Goal: Task Accomplishment & Management: Complete application form

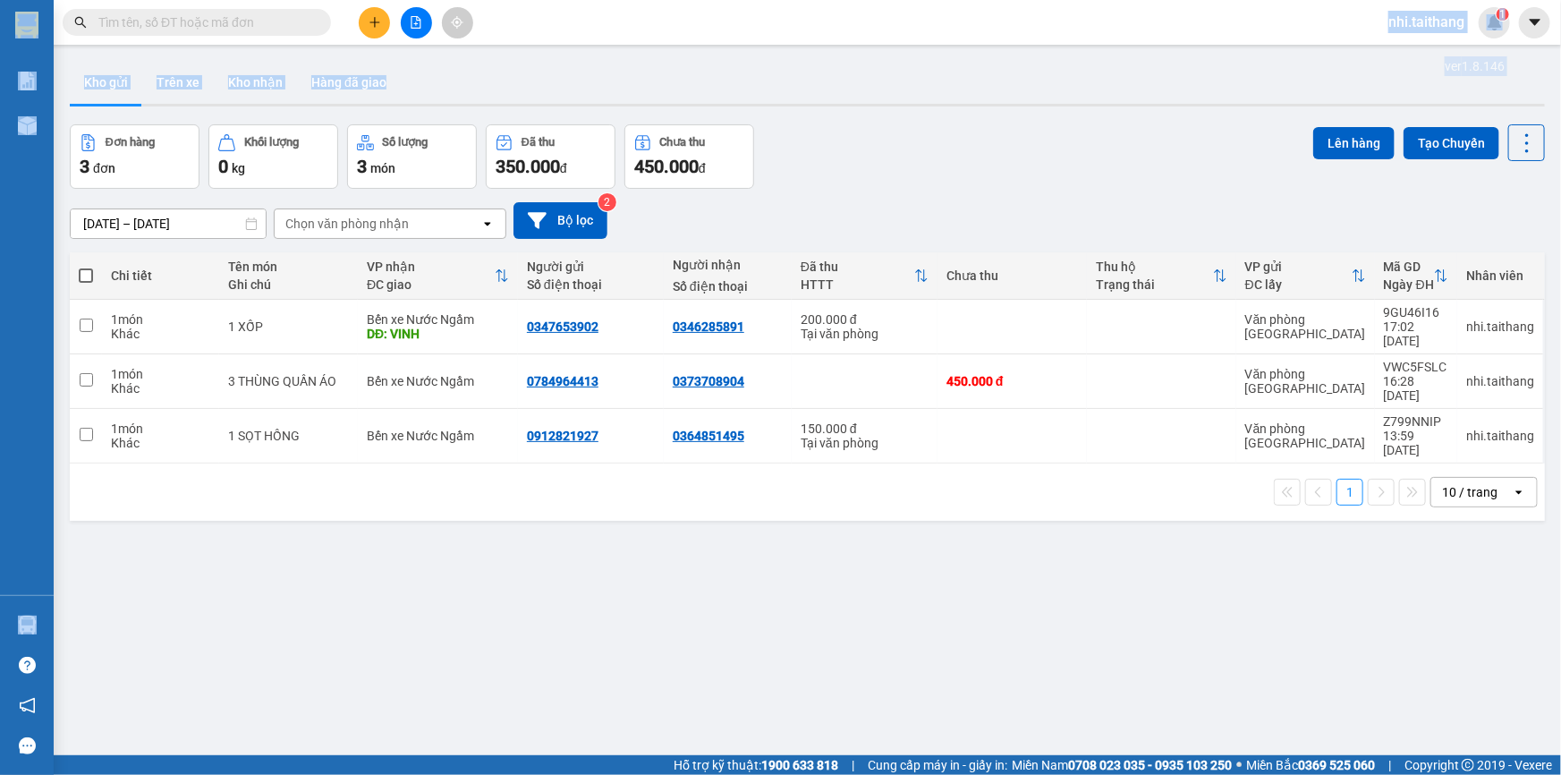
drag, startPoint x: 978, startPoint y: 27, endPoint x: 830, endPoint y: -72, distance: 177.4
click at [830, 0] on html "Kết quả tìm kiếm ( 0 ) Bộ lọc No Data nhi.taithang 1 Báo cáo Mẫu 1: Báo cáo dòn…" at bounding box center [780, 387] width 1561 height 775
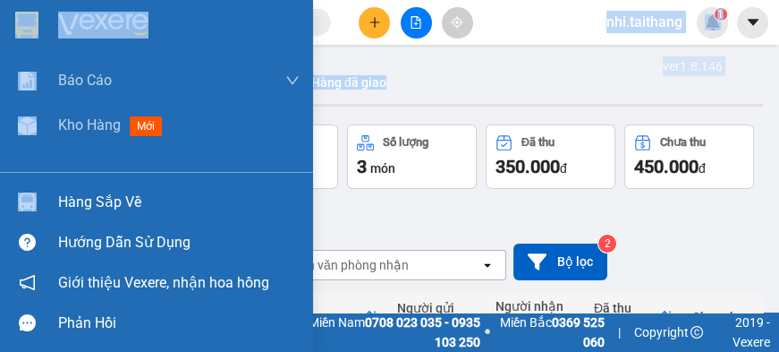
click at [135, 349] on div "Báo cáo Mẫu 1: Báo cáo dòng tiền theo nhân viên Mẫu 2: Thống kê đơn hàng theo n…" at bounding box center [156, 176] width 313 height 352
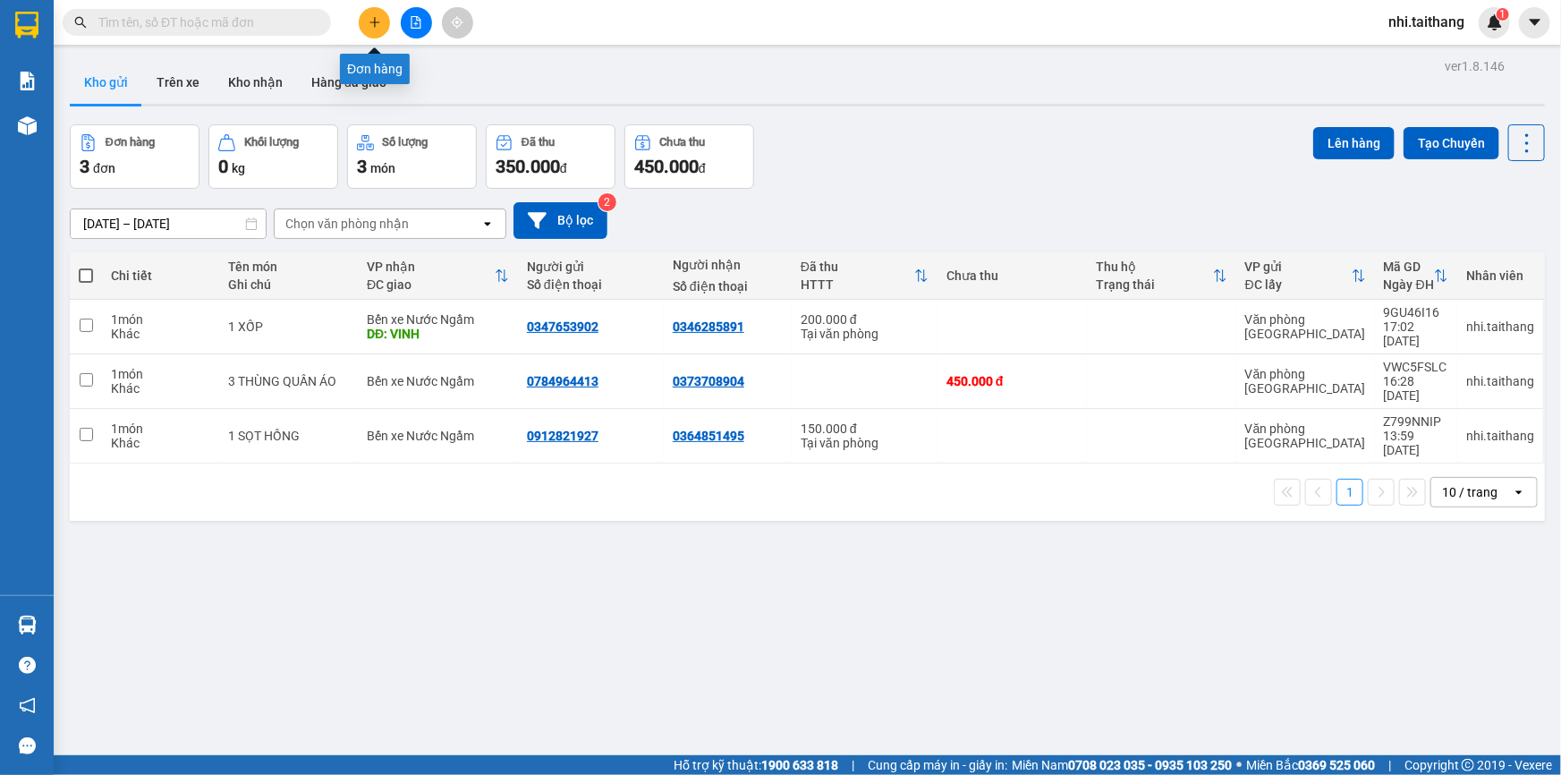
click at [375, 26] on icon "plus" at bounding box center [374, 22] width 1 height 10
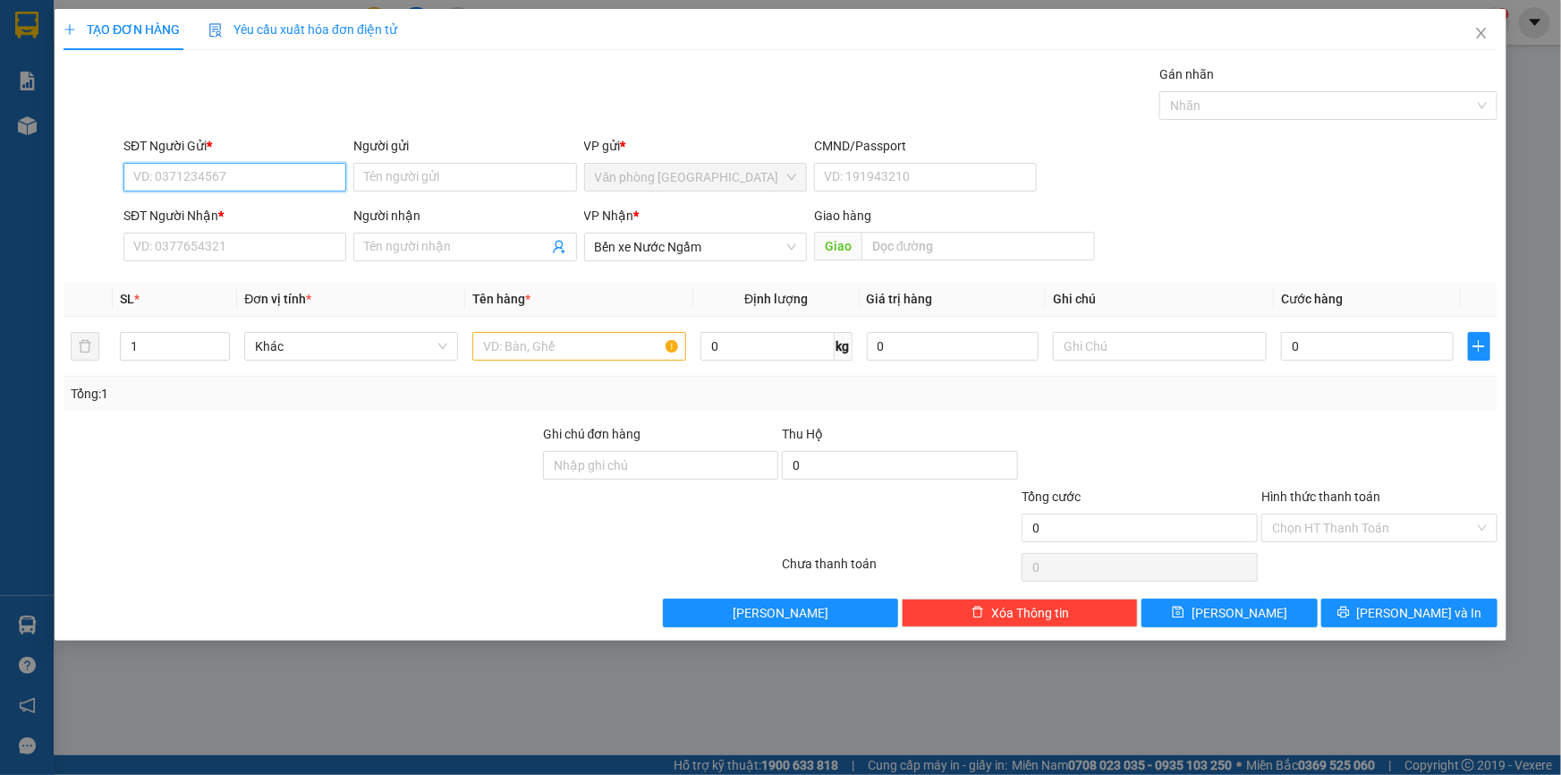
click at [257, 170] on input "SĐT Người Gửi *" at bounding box center [234, 177] width 223 height 29
type input "0987450186"
click at [233, 248] on input "SĐT Người Nhận *" at bounding box center [234, 247] width 223 height 29
click at [226, 169] on input "0987450186" at bounding box center [234, 177] width 223 height 29
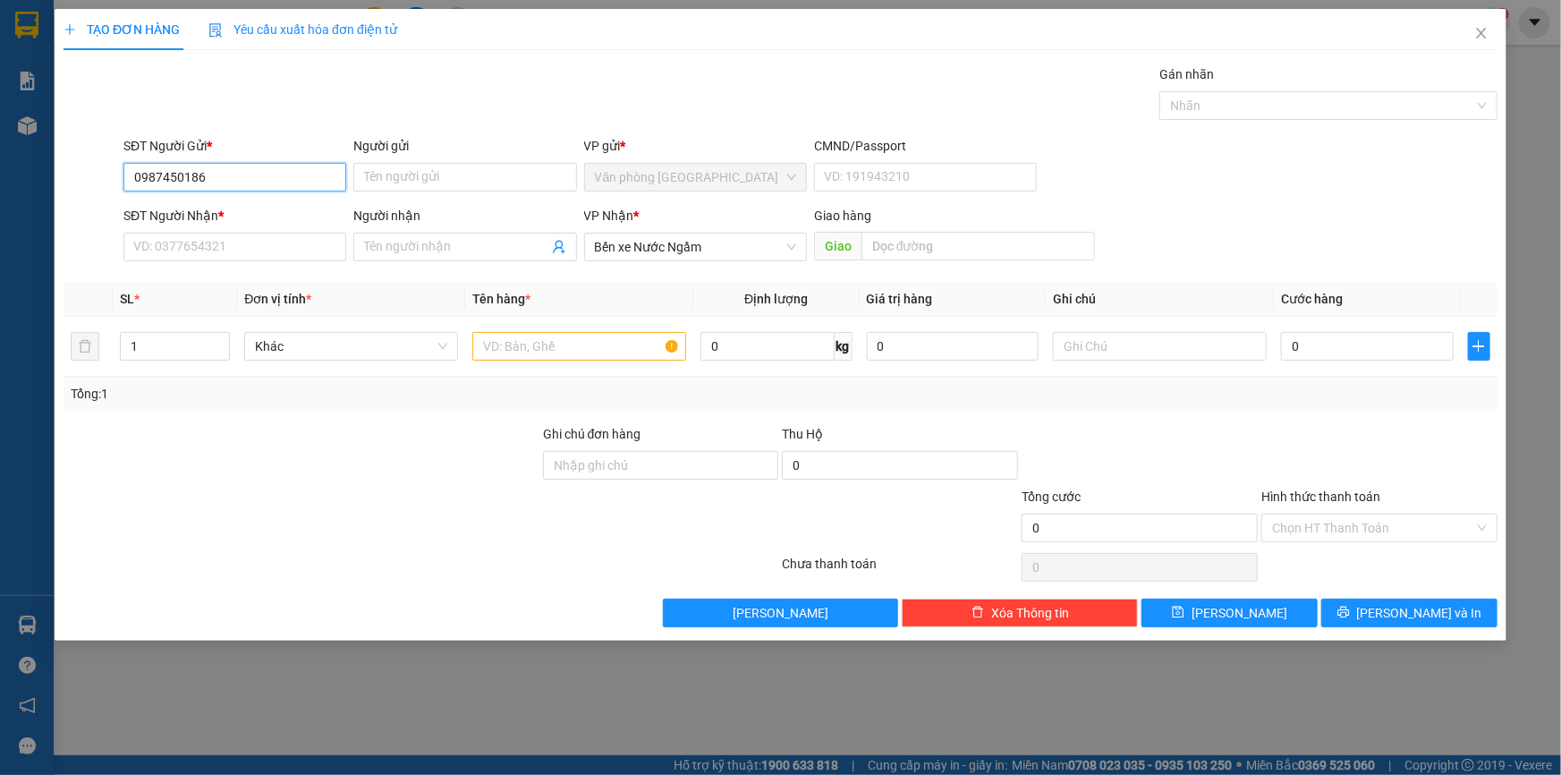
click at [226, 169] on input "0987450186" at bounding box center [234, 177] width 223 height 29
click at [189, 245] on input "SĐT Người Nhận *" at bounding box center [234, 247] width 223 height 29
paste input "0987450186"
type input "0987450186"
click at [907, 241] on input "text" at bounding box center [979, 246] width 234 height 29
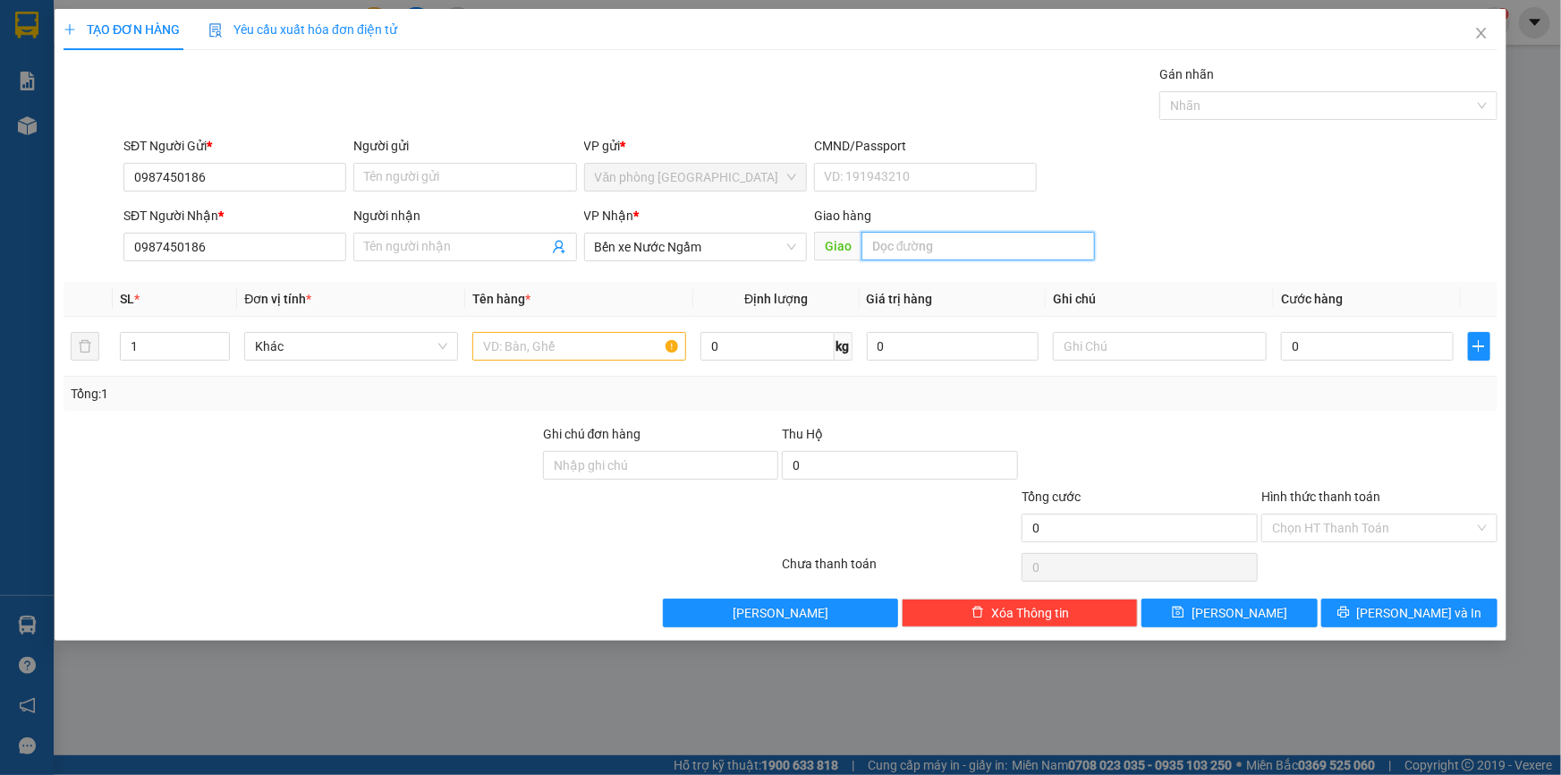
click at [897, 242] on input "text" at bounding box center [979, 246] width 234 height 29
type input "THANH HÓA"
click at [537, 356] on input "text" at bounding box center [579, 346] width 214 height 29
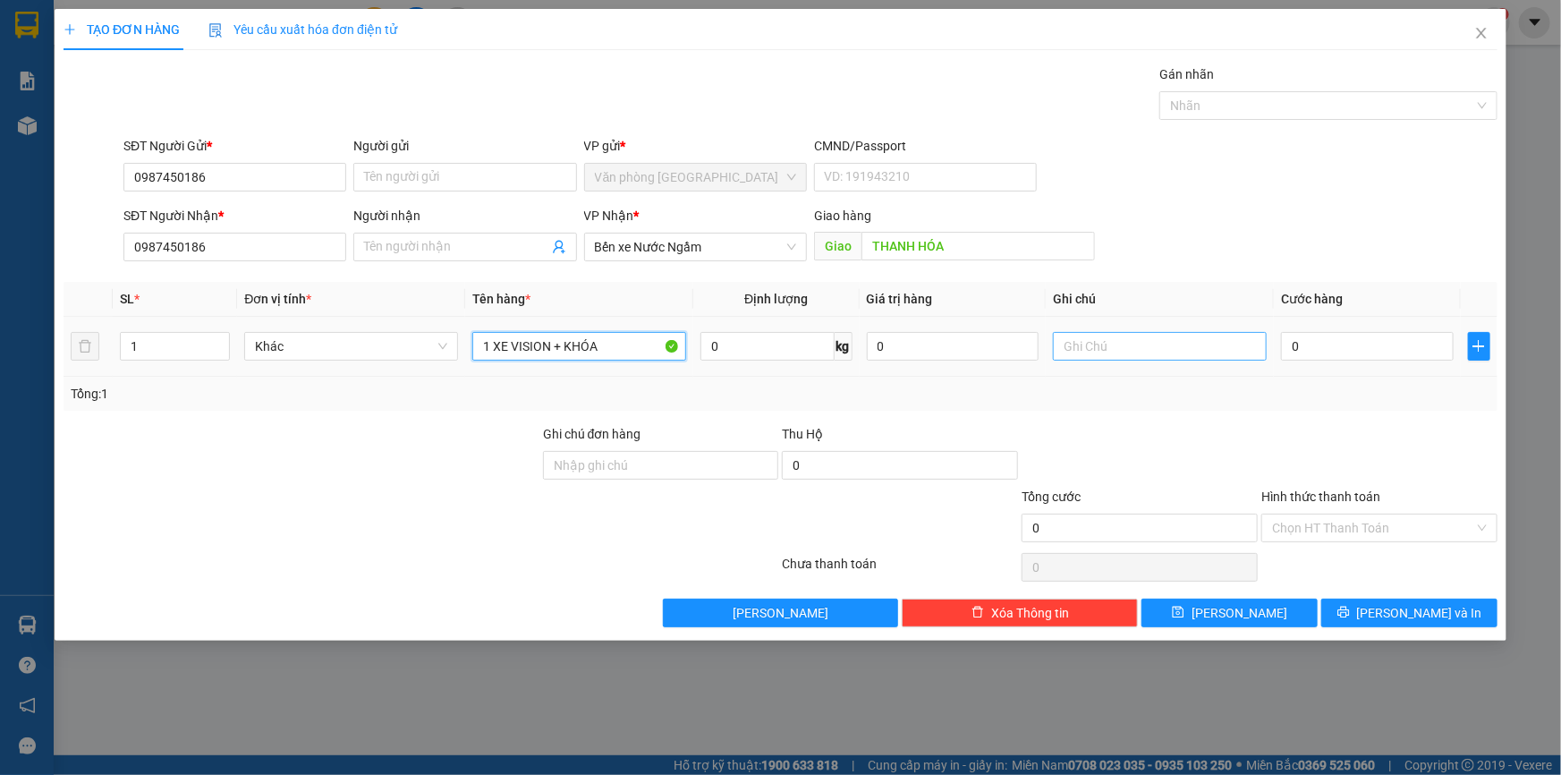
type input "1 XE VISION + KHÓA"
click at [1142, 345] on input "text" at bounding box center [1160, 346] width 214 height 29
click at [1324, 341] on input "0" at bounding box center [1367, 346] width 173 height 29
type input "001"
type input "1"
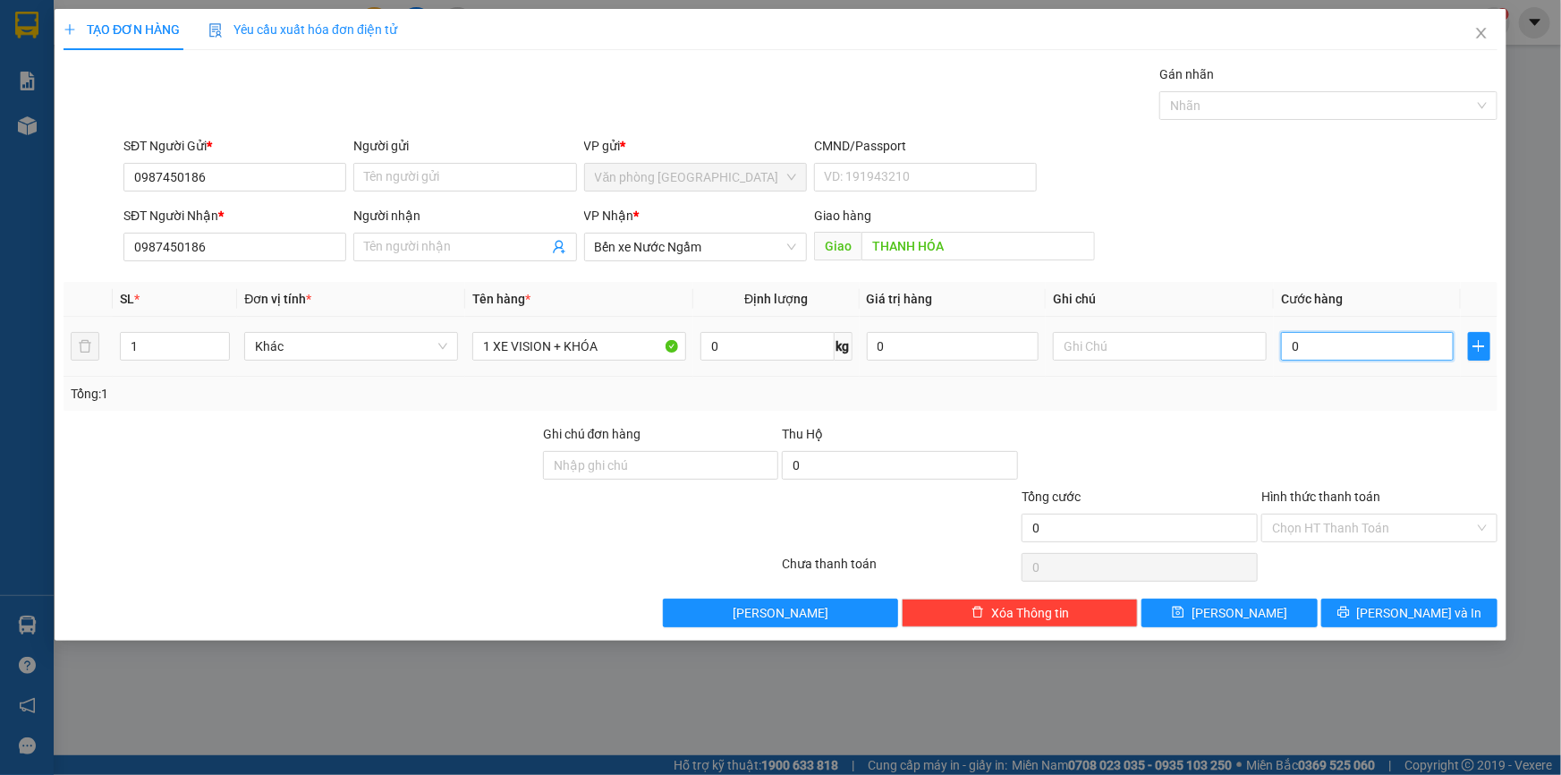
type input "1"
type input "0.014"
type input "14"
type input "00.140"
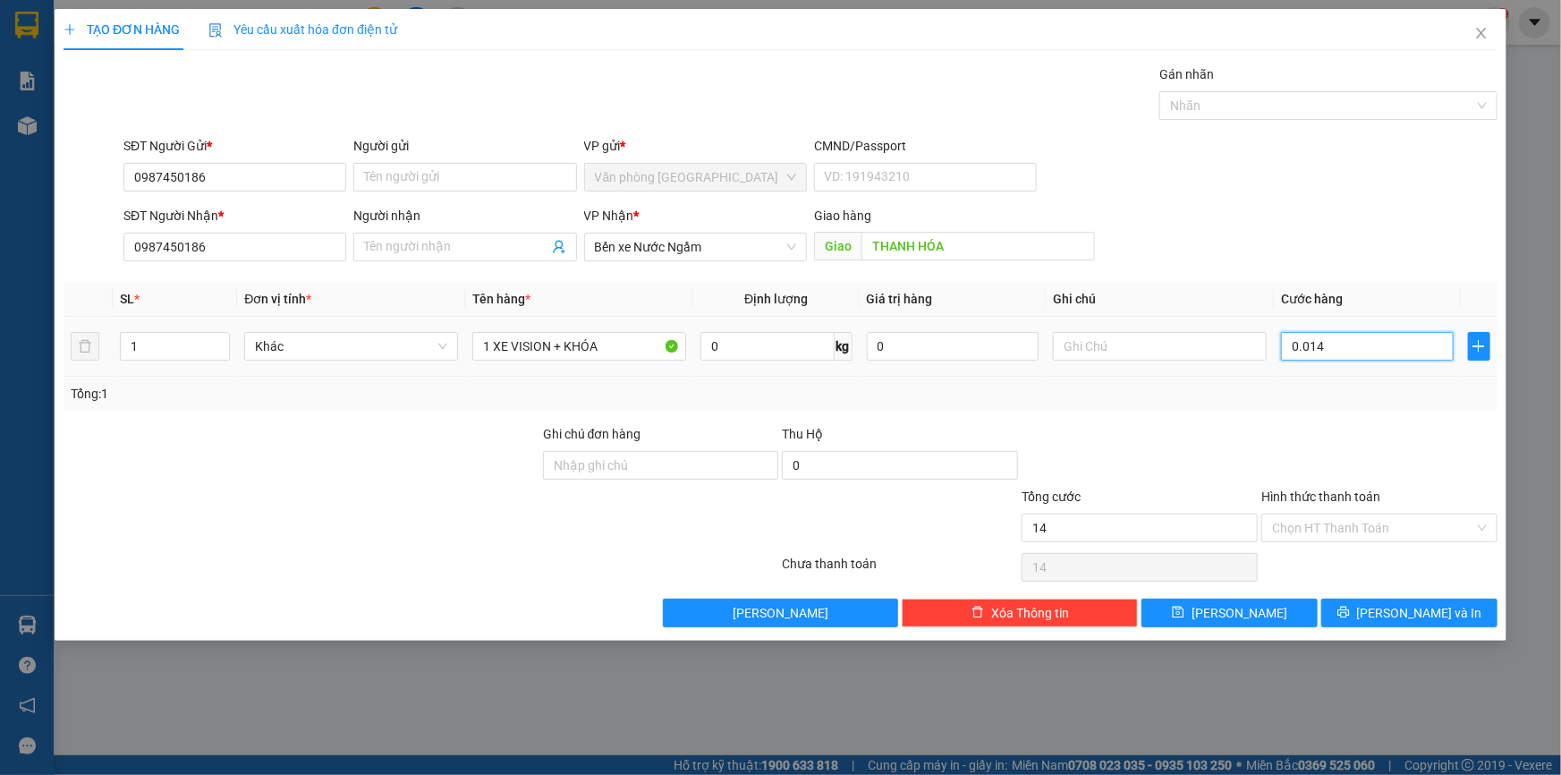
type input "140"
type input "0.001.400"
type input "1.400"
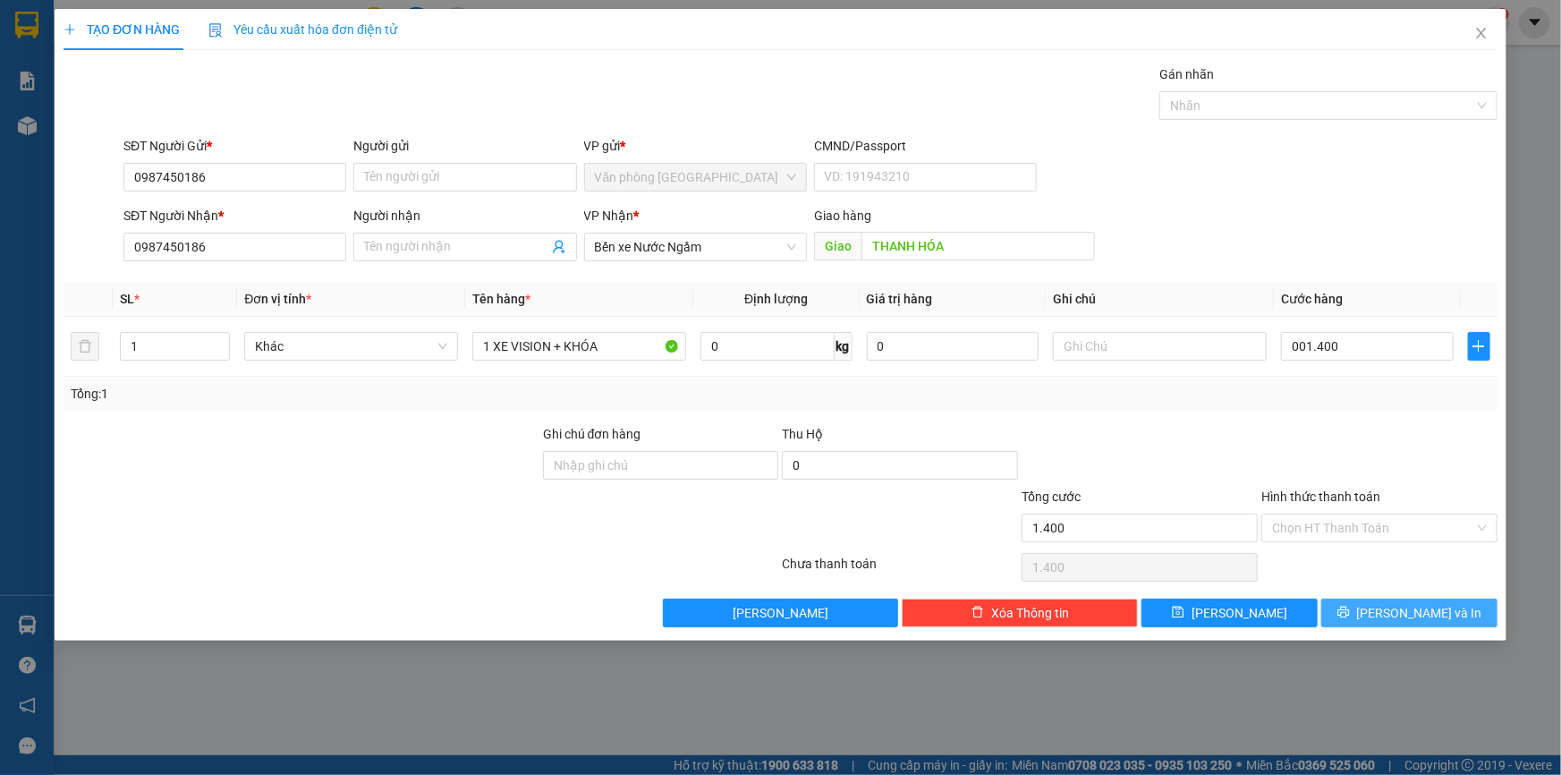
type input "1.400.000"
click at [1351, 608] on button "[PERSON_NAME] và In" at bounding box center [1410, 613] width 176 height 29
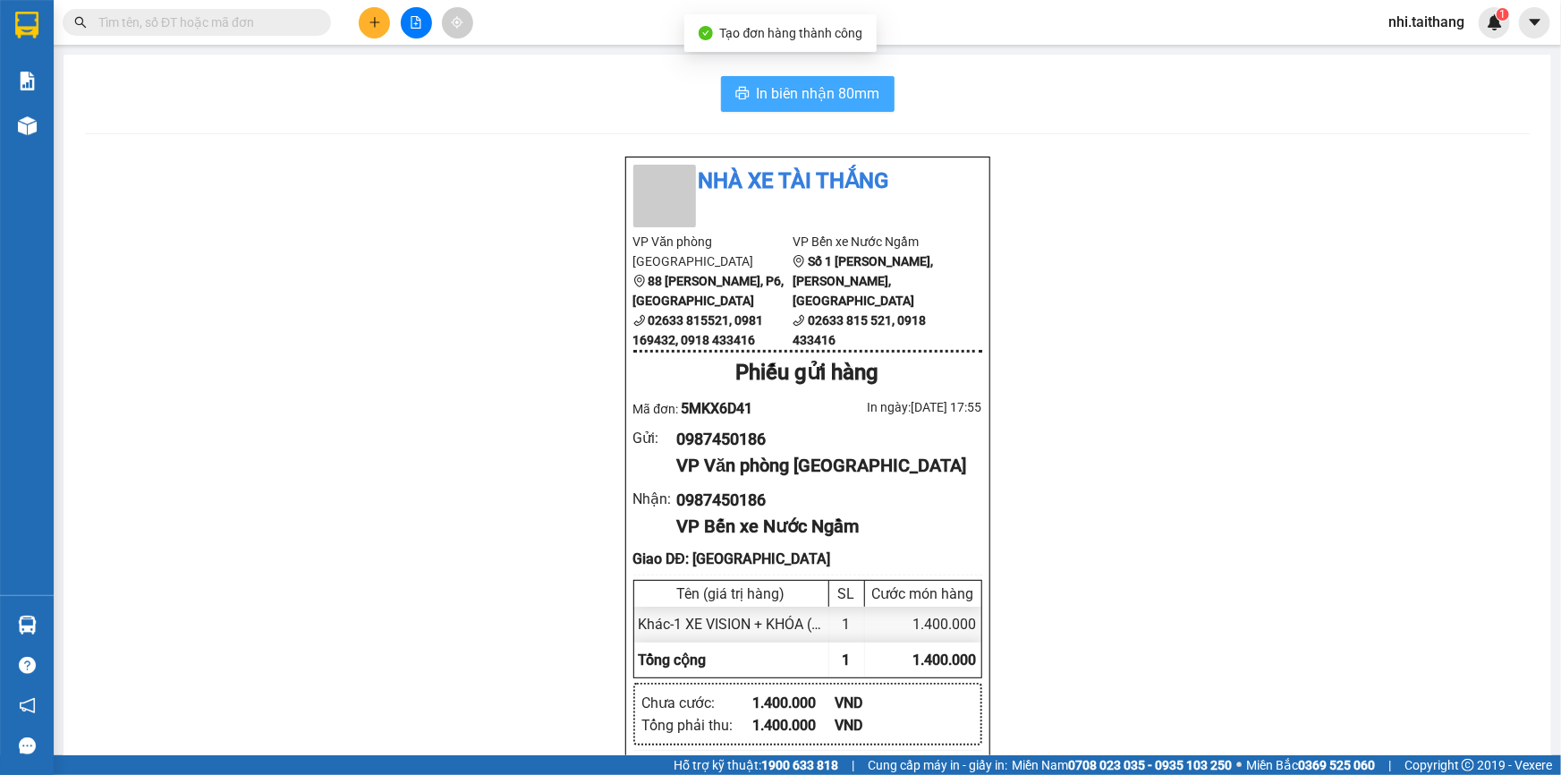
drag, startPoint x: 787, startPoint y: 84, endPoint x: 795, endPoint y: 105, distance: 21.8
click at [788, 84] on span "In biên nhận 80mm" at bounding box center [818, 93] width 123 height 22
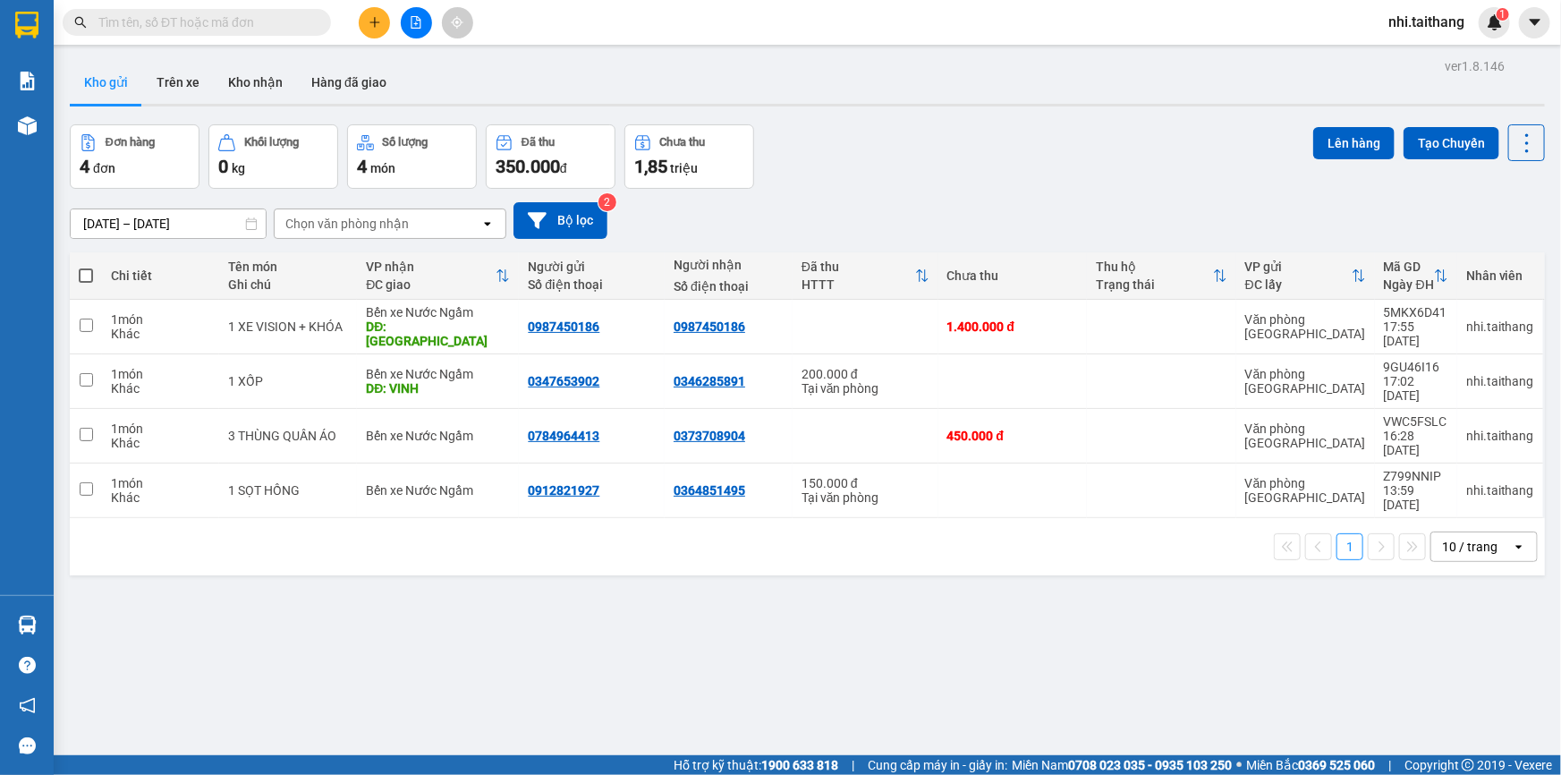
drag, startPoint x: 963, startPoint y: 32, endPoint x: 822, endPoint y: 139, distance: 176.3
